Goal: Information Seeking & Learning: Learn about a topic

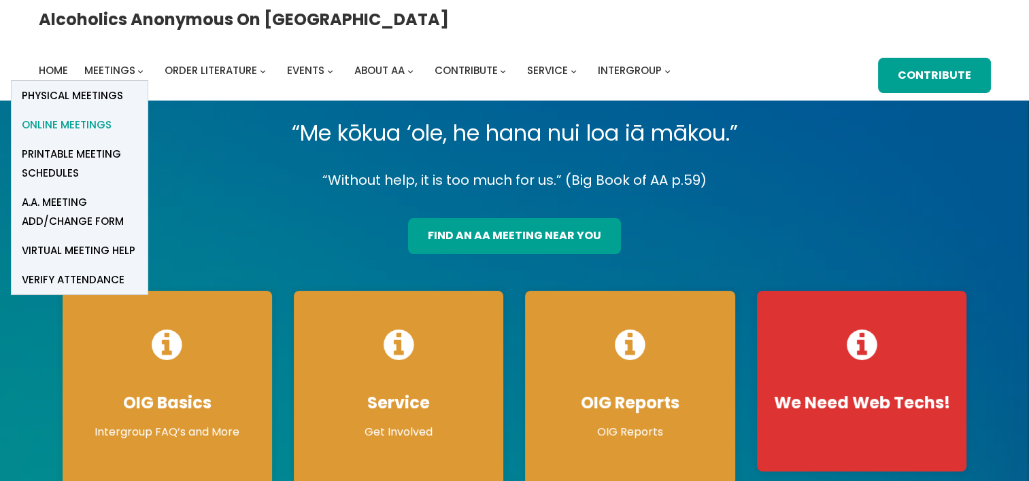
click at [112, 116] on span "Online Meetings" at bounding box center [67, 125] width 90 height 19
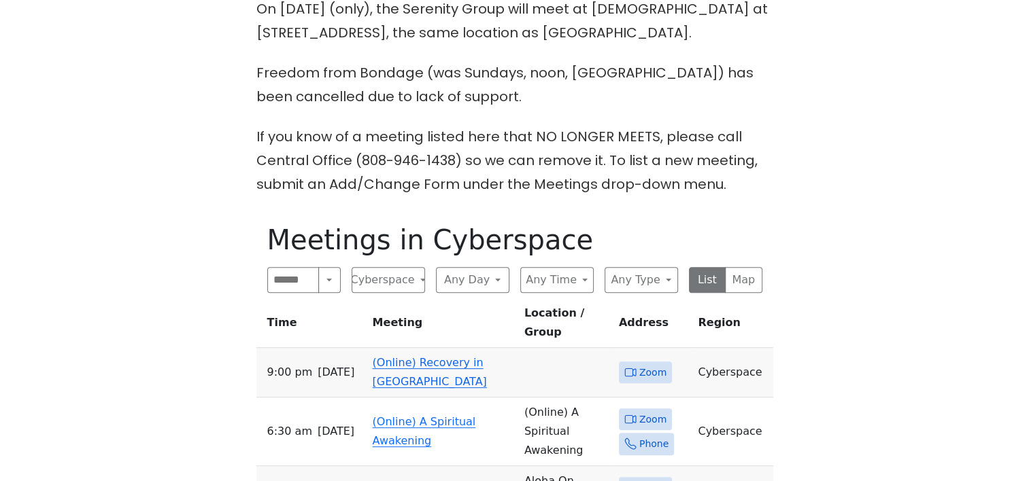
scroll to position [408, 0]
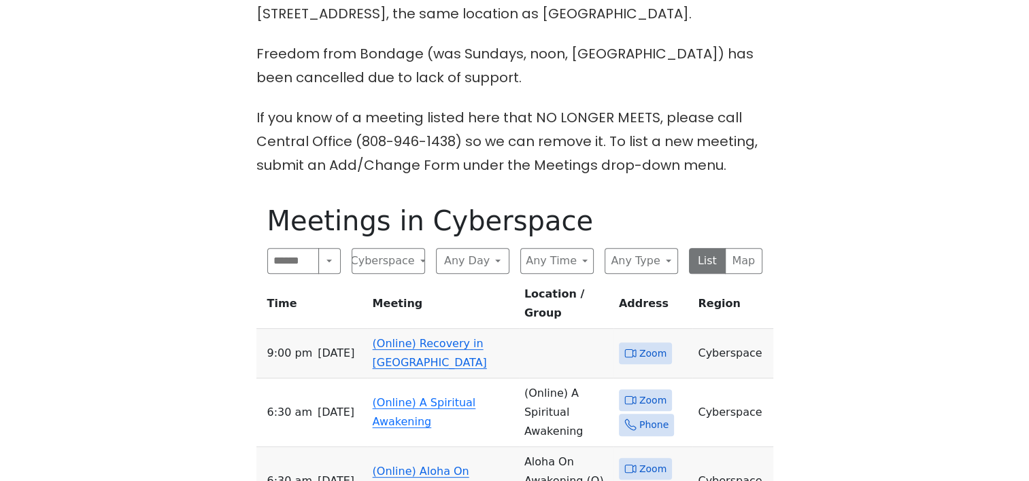
click at [435, 337] on link "(Online) Recovery in Da House" at bounding box center [430, 353] width 114 height 32
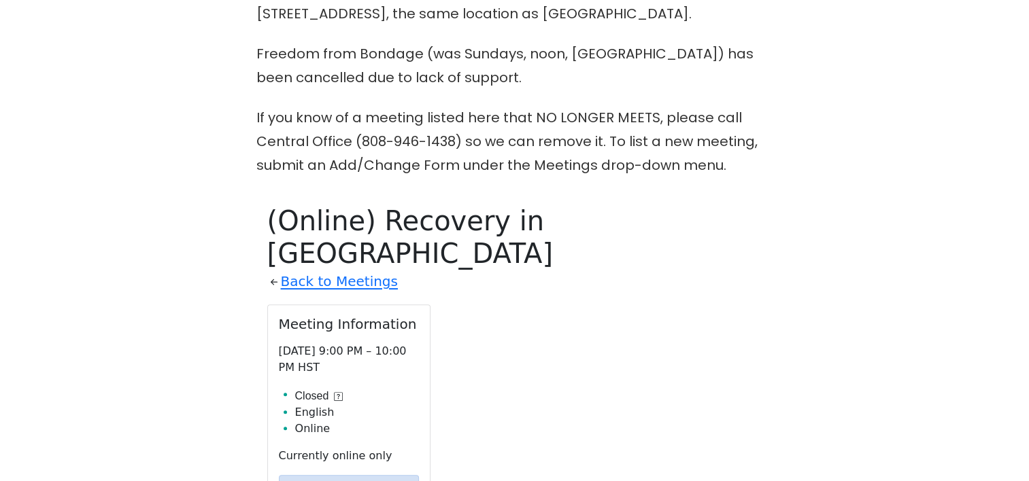
scroll to position [602, 0]
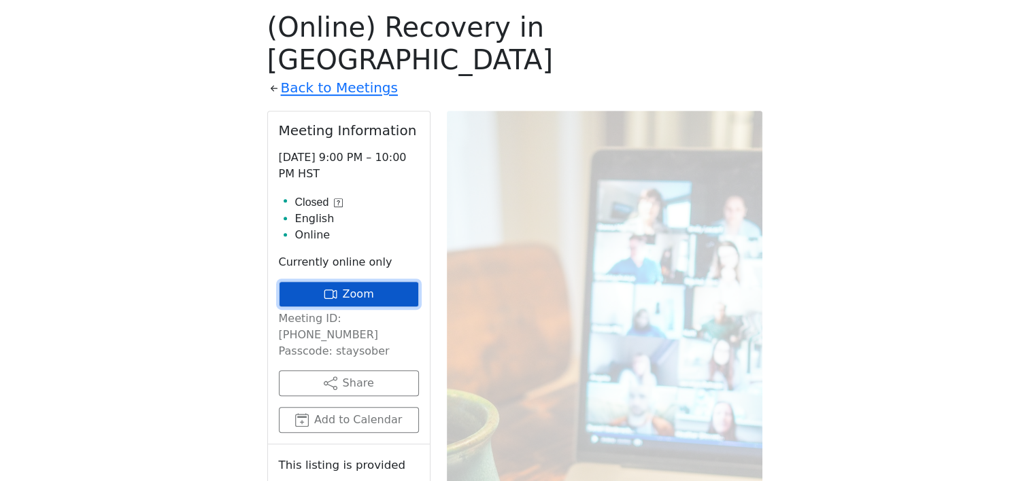
click at [363, 281] on link "Zoom" at bounding box center [349, 294] width 140 height 26
